Goal: Information Seeking & Learning: Learn about a topic

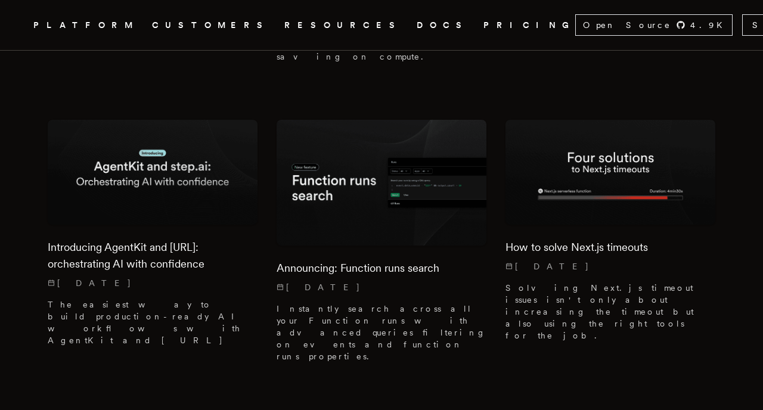
scroll to position [3903, 0]
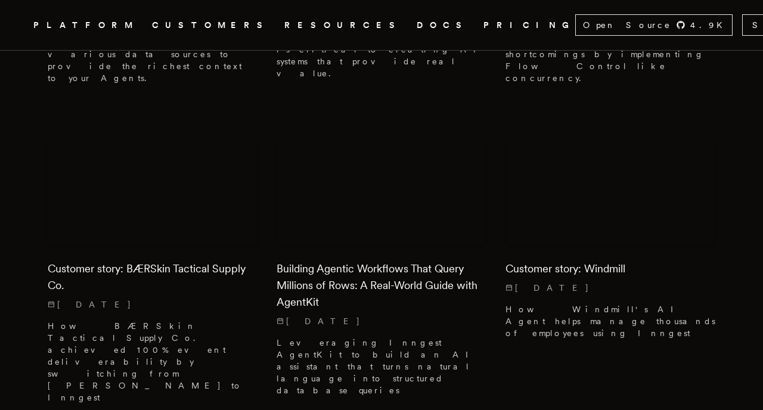
scroll to position [1795, 0]
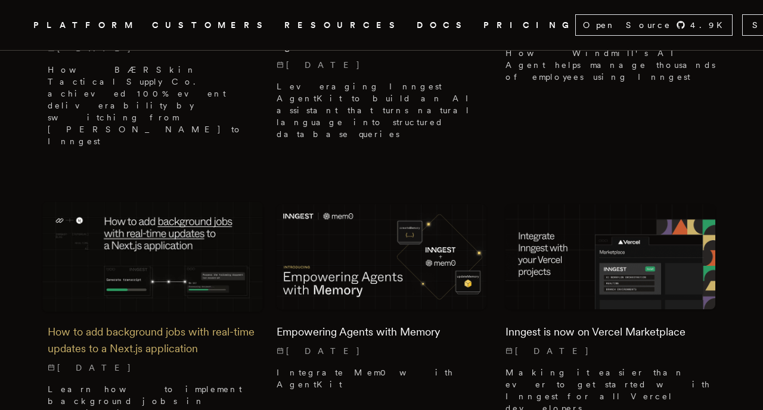
scroll to position [2015, 0]
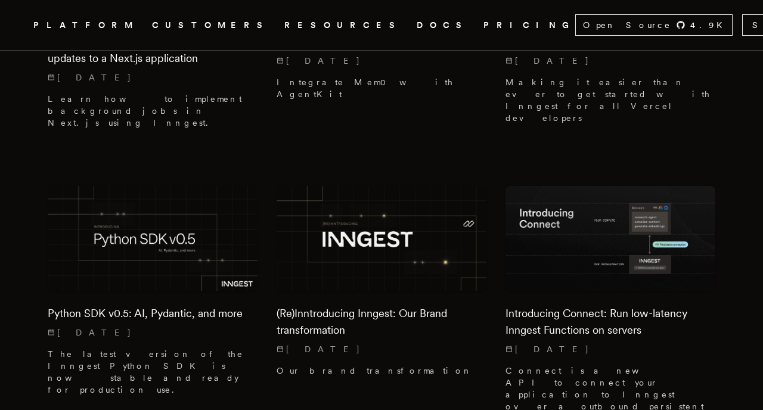
scroll to position [2314, 0]
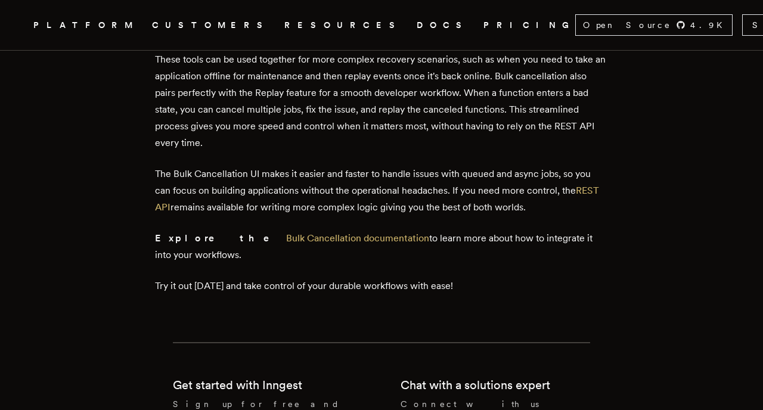
scroll to position [2283, 0]
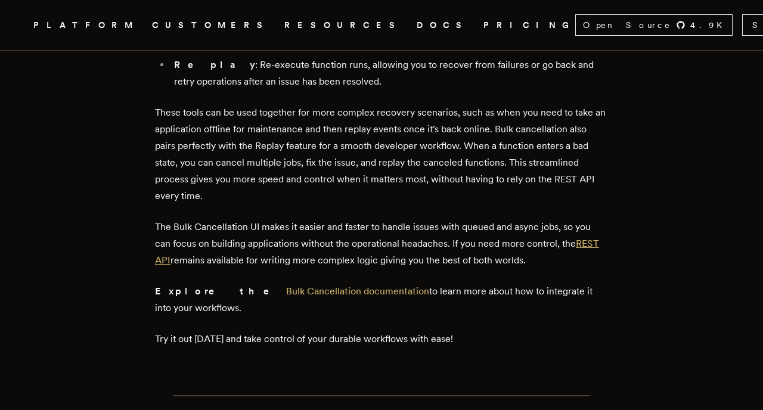
click at [590, 238] on link "REST API" at bounding box center [377, 252] width 444 height 28
click at [191, 219] on p "The Bulk Cancellation UI makes it easier and faster to handle issues with queue…" at bounding box center [381, 244] width 453 height 50
click at [171, 238] on link "REST API" at bounding box center [377, 252] width 444 height 28
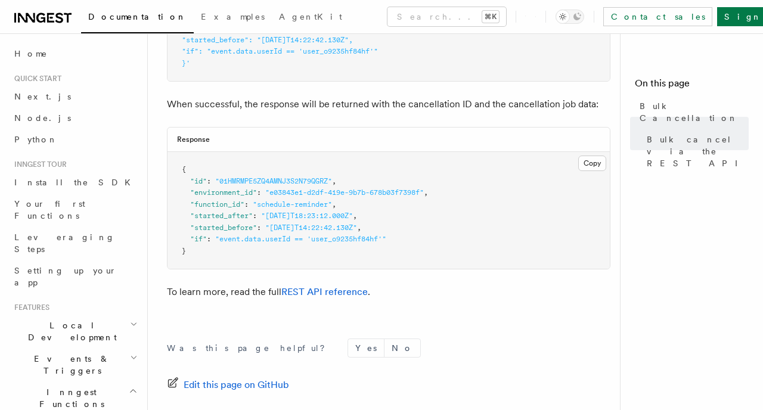
scroll to position [296, 0]
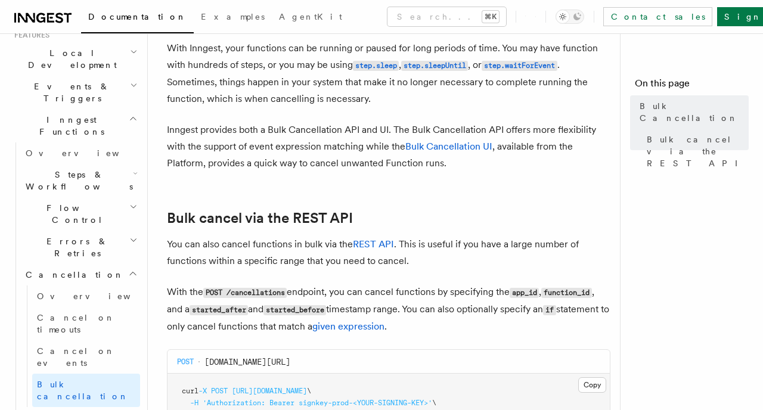
scroll to position [75, 0]
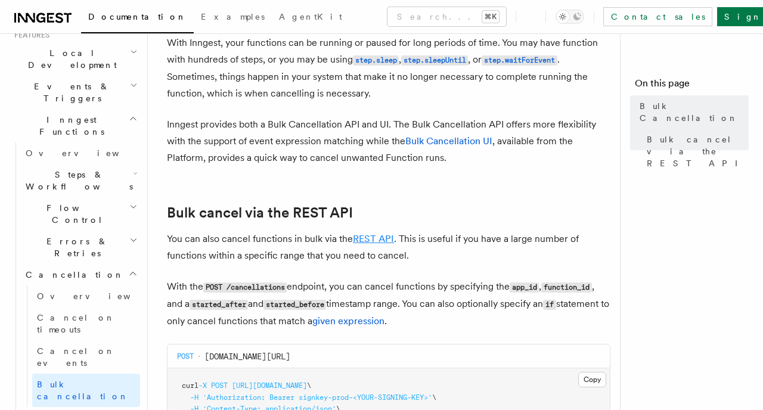
click at [375, 238] on link "REST API" at bounding box center [373, 238] width 41 height 11
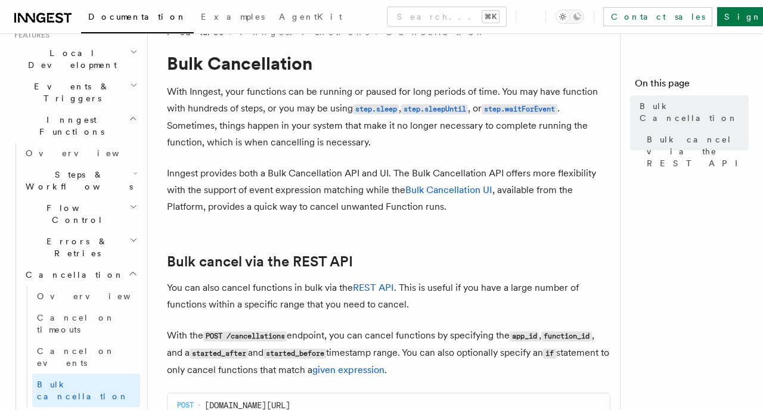
scroll to position [0, 0]
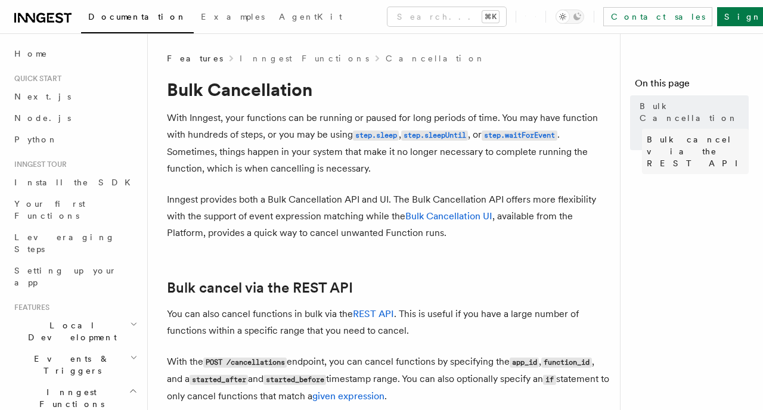
click at [665, 134] on span "Bulk cancel via the REST API" at bounding box center [698, 152] width 102 height 36
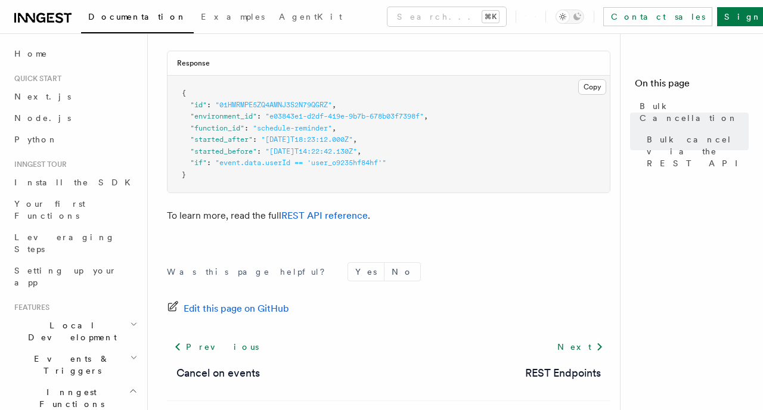
scroll to position [592, 0]
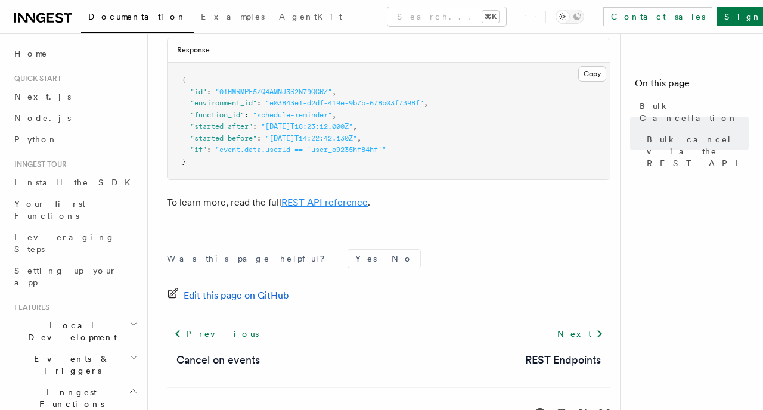
click at [313, 203] on link "REST API reference" at bounding box center [324, 202] width 86 height 11
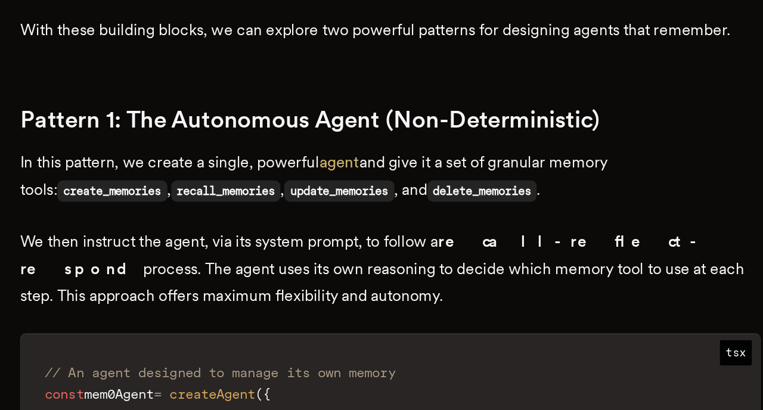
scroll to position [3314, 0]
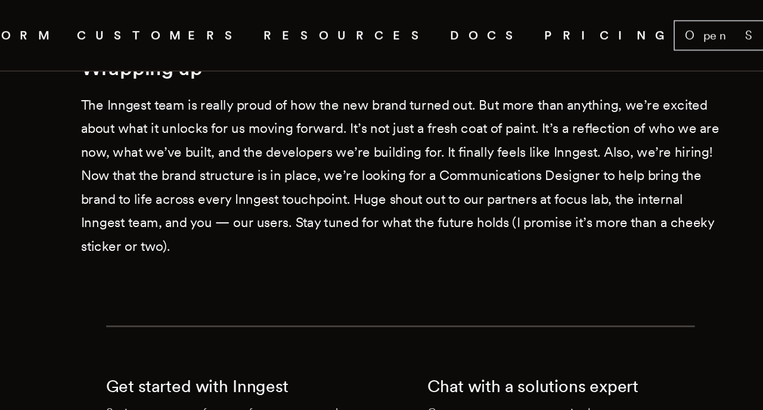
scroll to position [1539, 0]
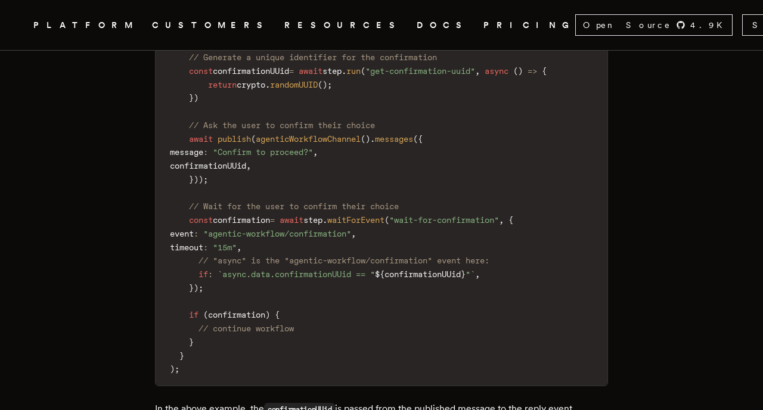
scroll to position [3325, 0]
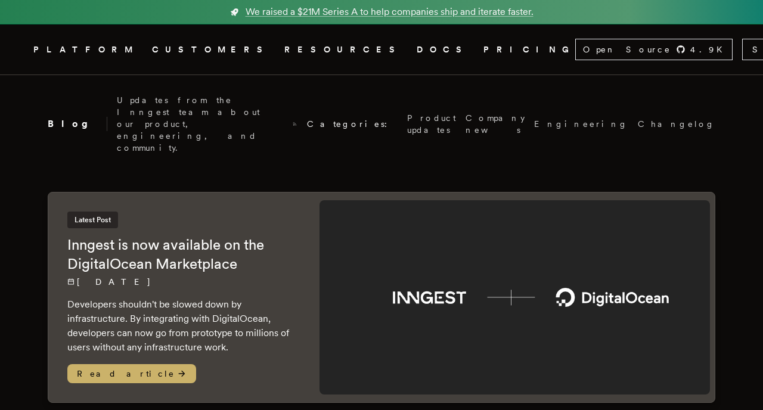
click at [484, 53] on link "PRICING" at bounding box center [530, 49] width 92 height 15
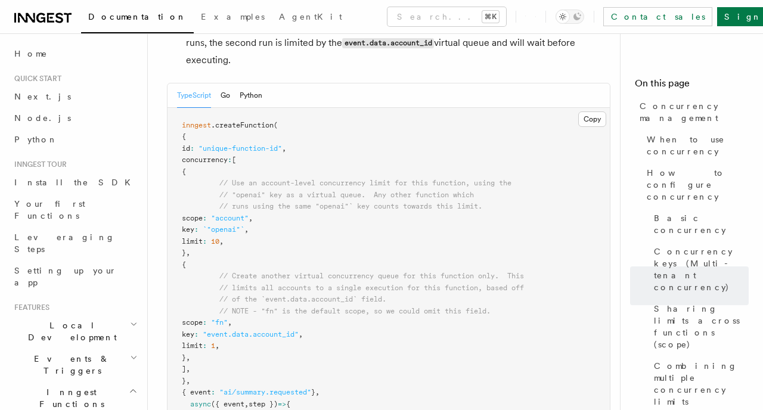
scroll to position [2108, 0]
